Goal: Task Accomplishment & Management: Use online tool/utility

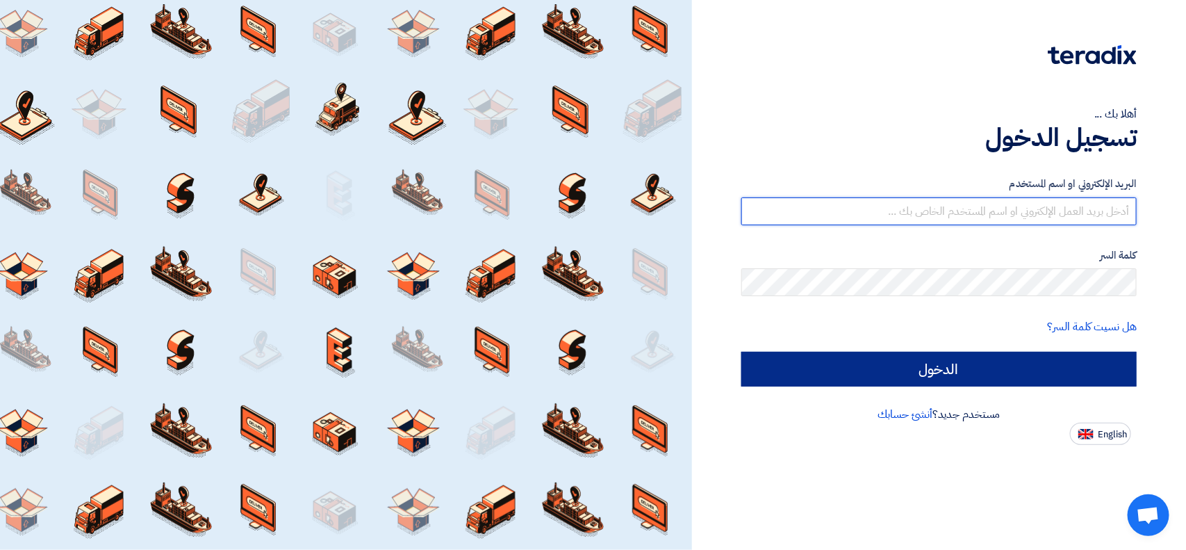
type input "[EMAIL_ADDRESS][DOMAIN_NAME]"
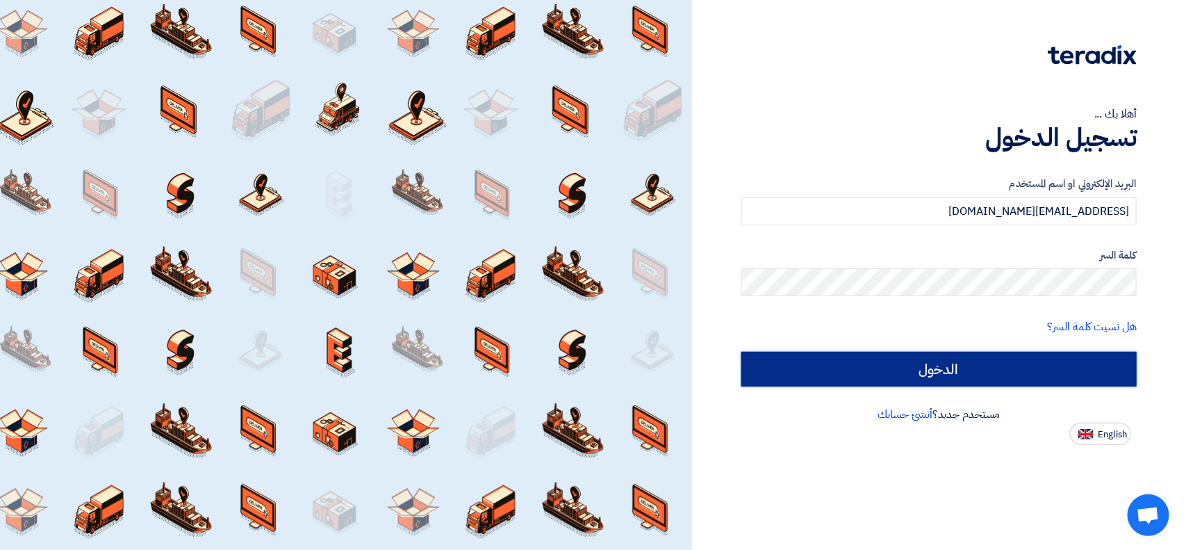
click at [826, 366] on input "الدخول" at bounding box center [939, 369] width 395 height 35
type input "Sign in"
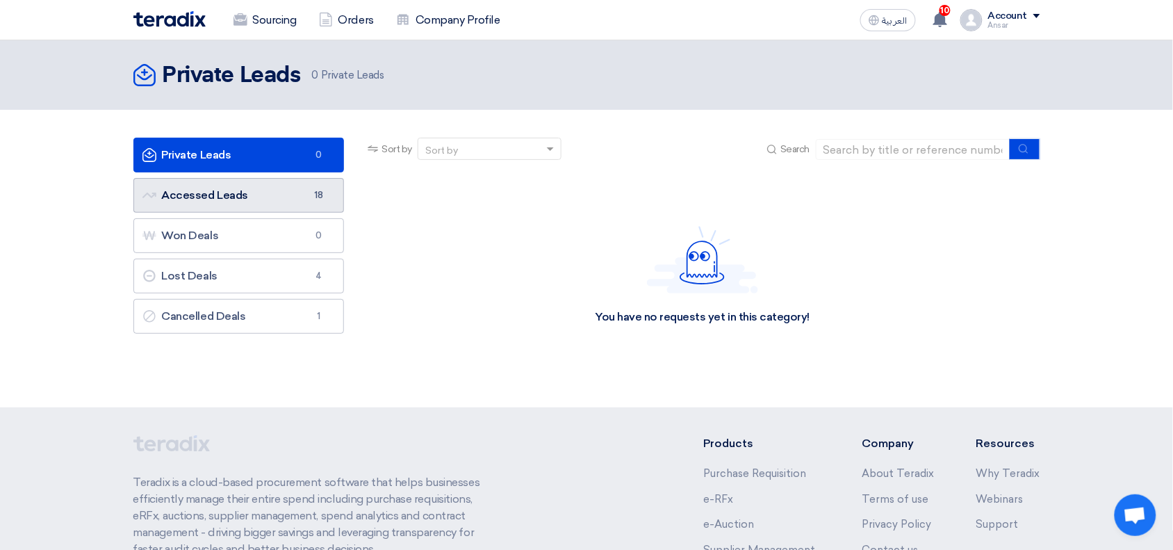
click at [196, 193] on link "Accessed Leads Accessed Leads 18" at bounding box center [238, 195] width 211 height 35
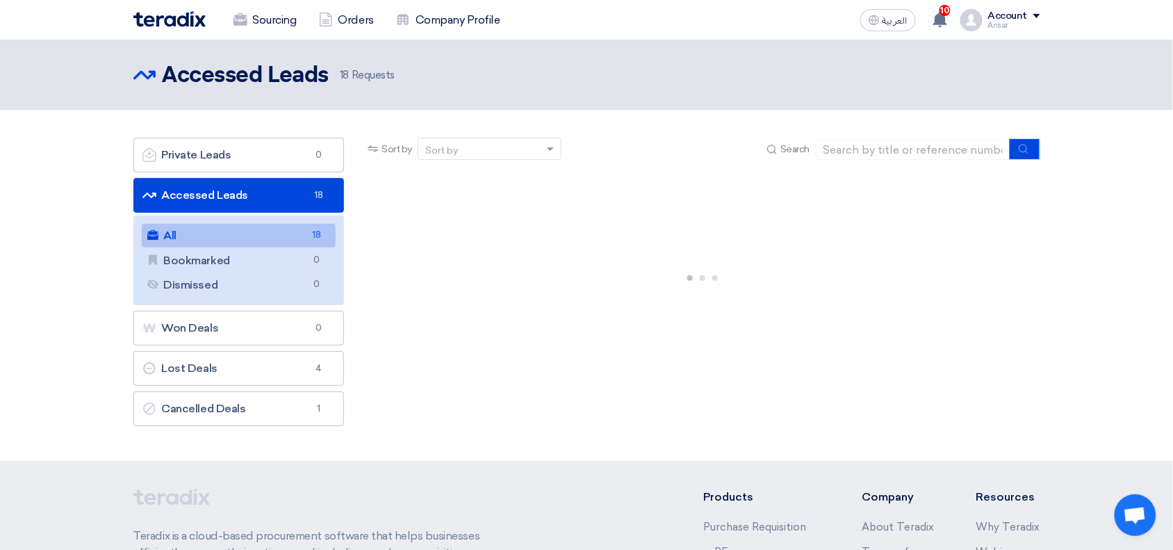
click at [219, 228] on link "All All 18" at bounding box center [239, 236] width 195 height 24
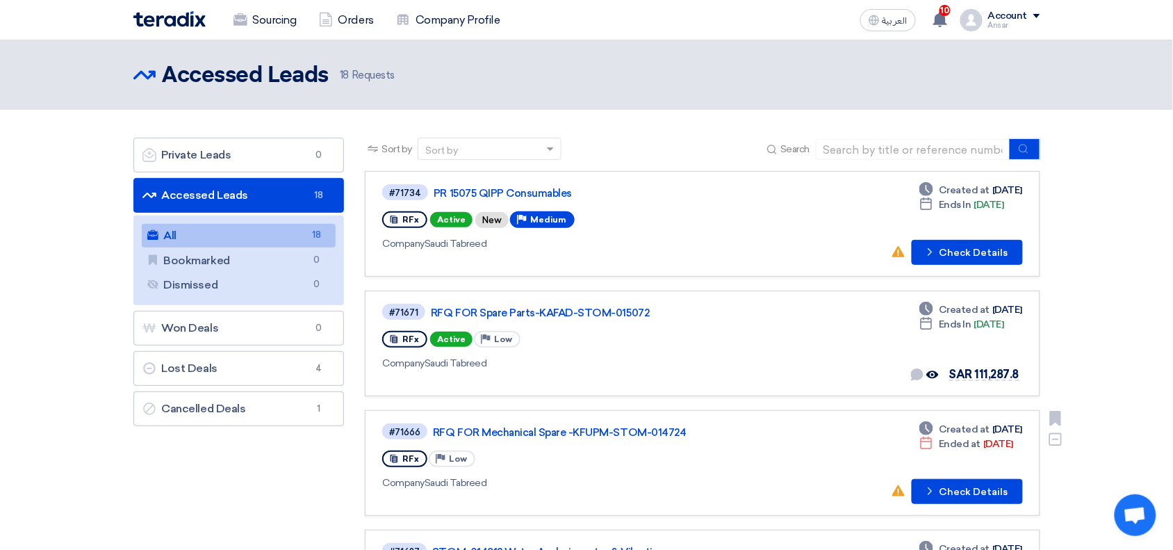
click at [714, 417] on link "#71666 RFQ FOR Mechanical Spare -KFUPM-STOM-014724 RFx Priority Low Company Sau…" at bounding box center [702, 463] width 675 height 106
click at [655, 426] on link "RFQ FOR Mechanical Spare -KFUPM-STOM-014724" at bounding box center [606, 432] width 347 height 13
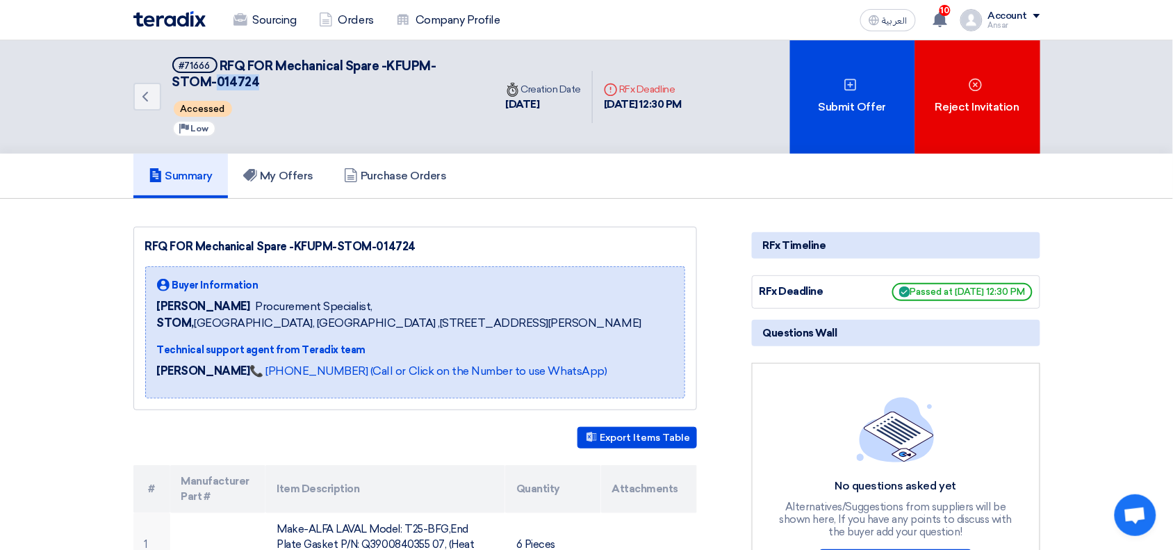
drag, startPoint x: 216, startPoint y: 84, endPoint x: 261, endPoint y: 88, distance: 45.3
click at [261, 88] on h5 "#71666 RFQ FOR Mechanical Spare -KFUPM-STOM-014724" at bounding box center [325, 74] width 306 height 34
copy span "014724"
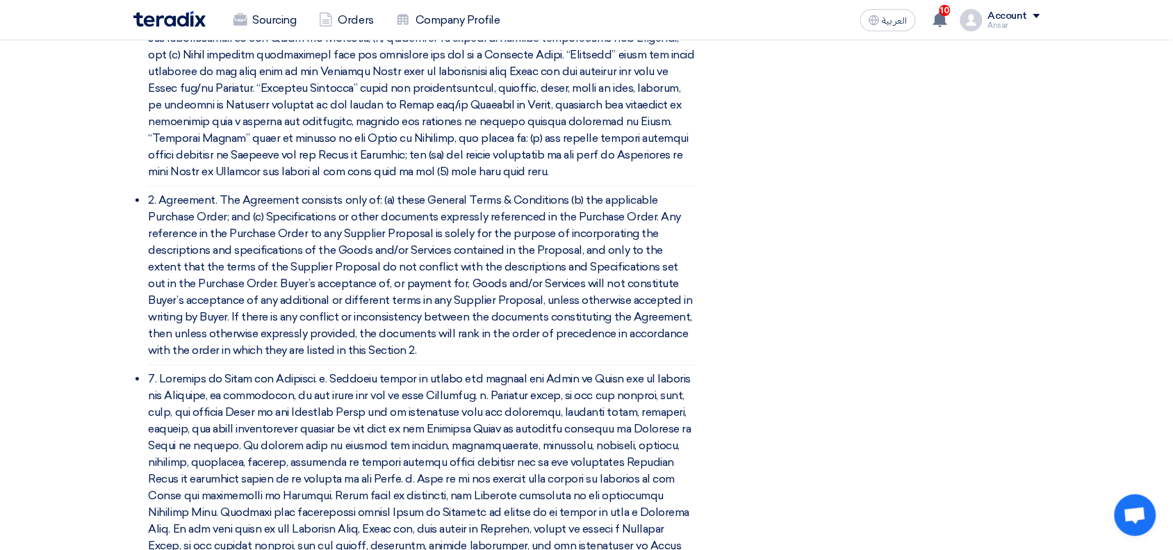
scroll to position [2882, 0]
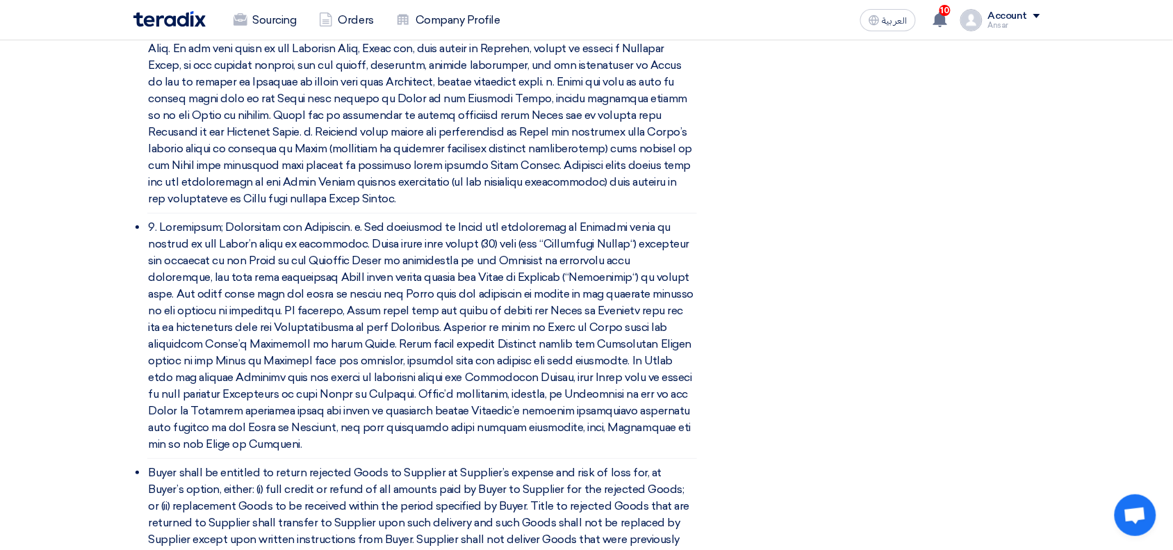
click at [165, 19] on img at bounding box center [169, 19] width 72 height 16
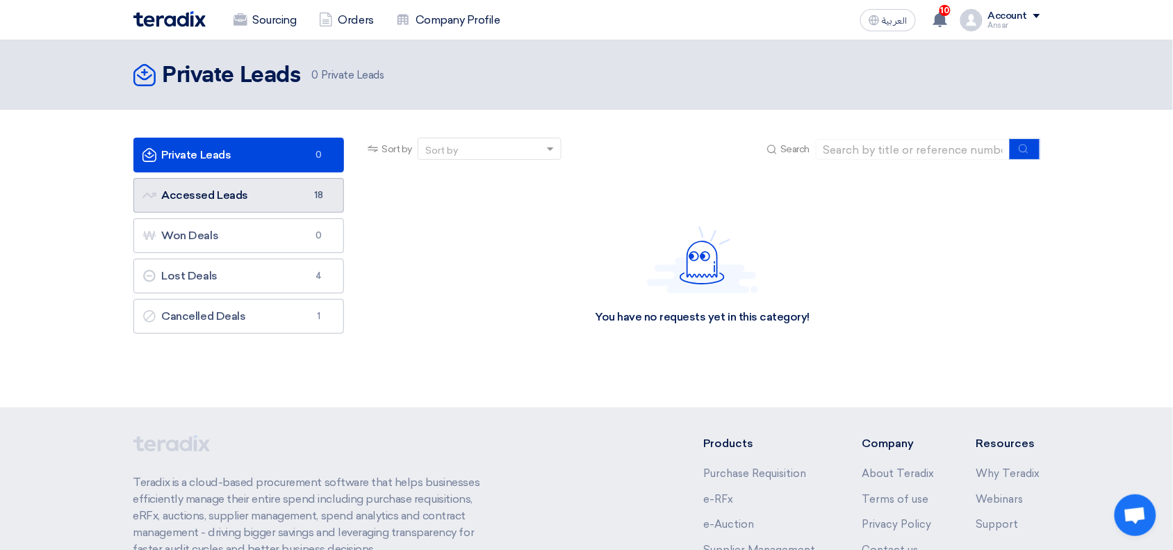
click at [197, 196] on link "Accessed Leads Accessed Leads 18" at bounding box center [238, 195] width 211 height 35
